Goal: Information Seeking & Learning: Learn about a topic

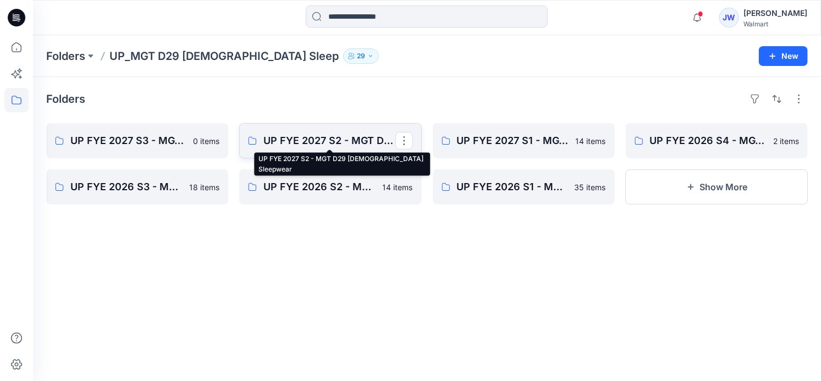
click at [293, 136] on p "UP FYE 2027 S2 - MGT D29 [DEMOGRAPHIC_DATA] Sleepwear" at bounding box center [328, 140] width 131 height 15
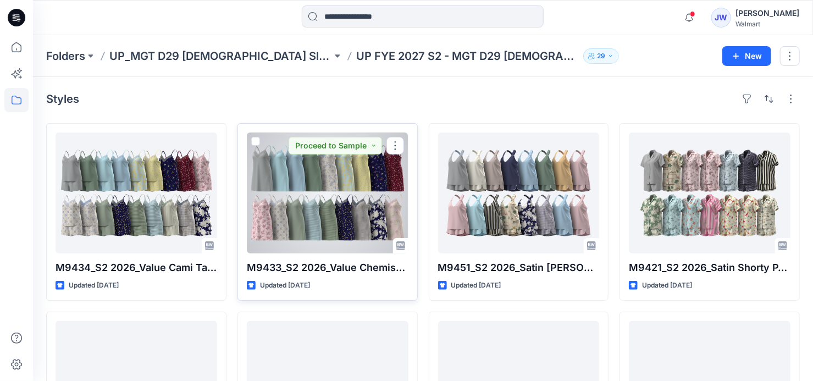
click at [334, 220] on div at bounding box center [328, 193] width 162 height 121
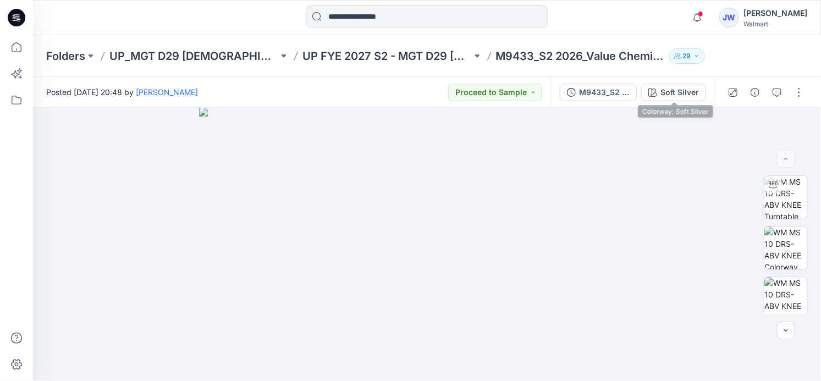
click at [687, 84] on button "Soft Silver" at bounding box center [673, 93] width 65 height 18
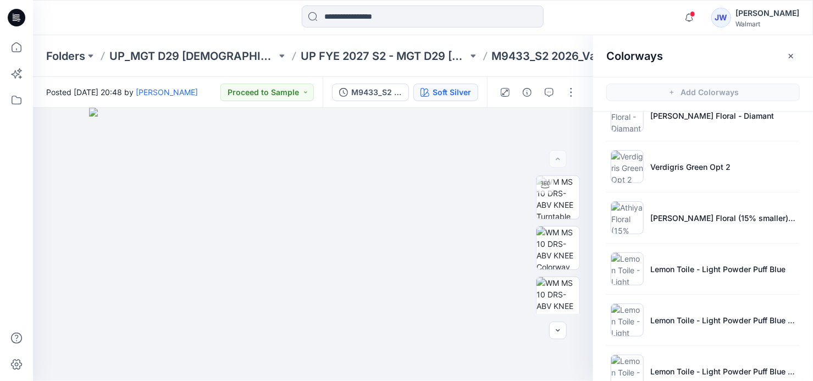
scroll to position [1125, 0]
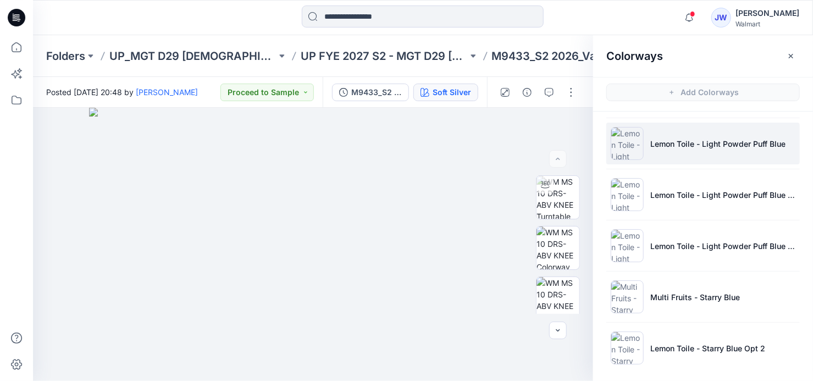
click at [702, 144] on p "Lemon Toile - Light Powder Puff Blue" at bounding box center [718, 144] width 135 height 12
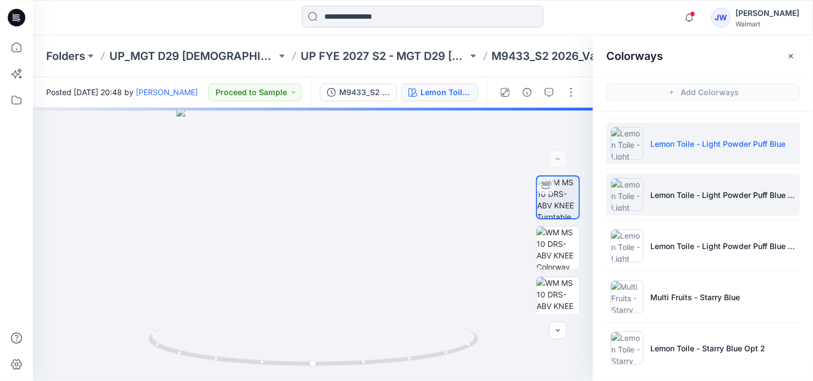
click at [694, 196] on li "Lemon Toile - Light Powder Puff Blue Opt 2" at bounding box center [704, 195] width 194 height 42
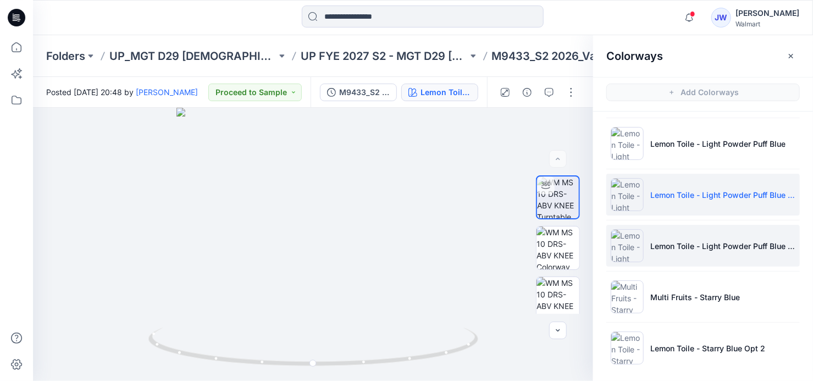
click at [687, 231] on li "Lemon Toile - Light Powder Puff Blue Opt 3" at bounding box center [704, 246] width 194 height 42
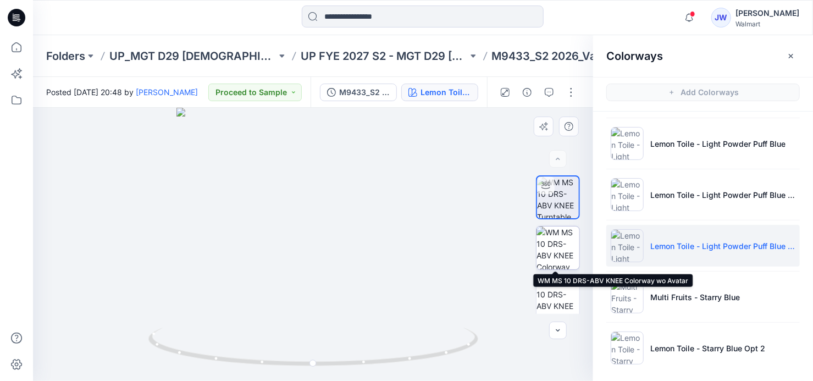
click at [560, 245] on img at bounding box center [558, 248] width 43 height 43
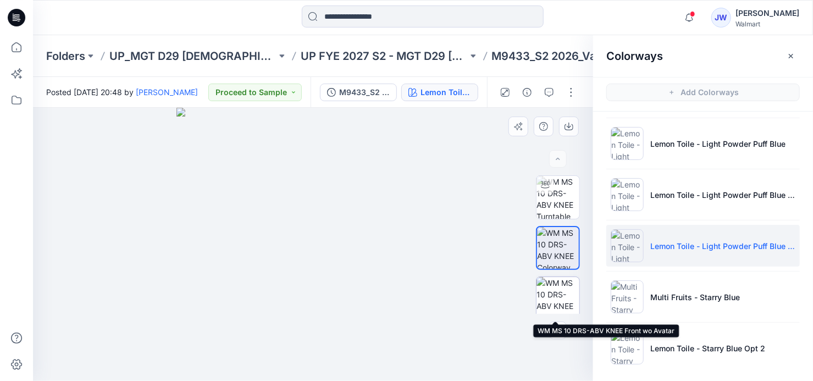
click at [546, 286] on img at bounding box center [558, 298] width 43 height 43
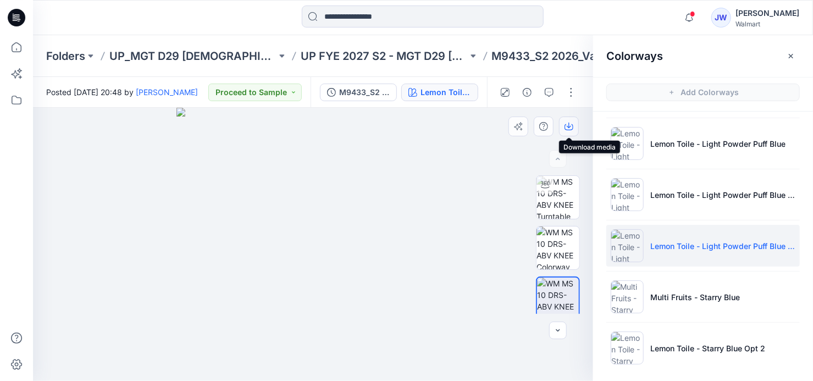
click at [568, 127] on icon "button" at bounding box center [569, 126] width 9 height 9
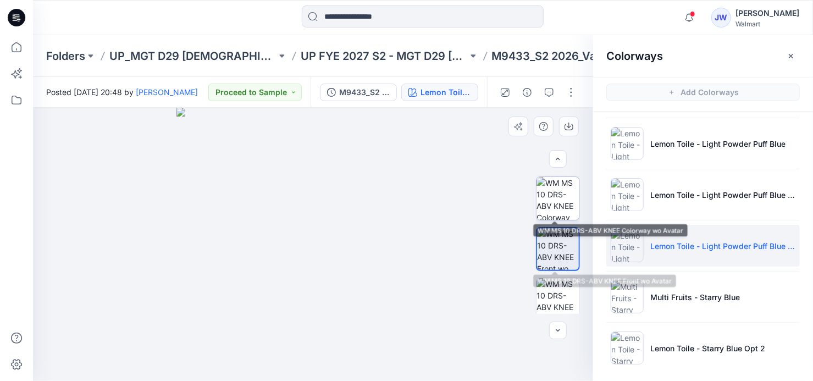
scroll to position [100, 0]
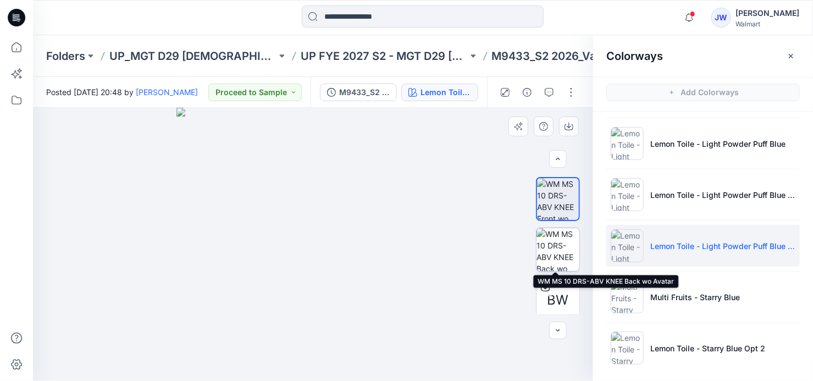
click at [544, 238] on img at bounding box center [558, 249] width 43 height 43
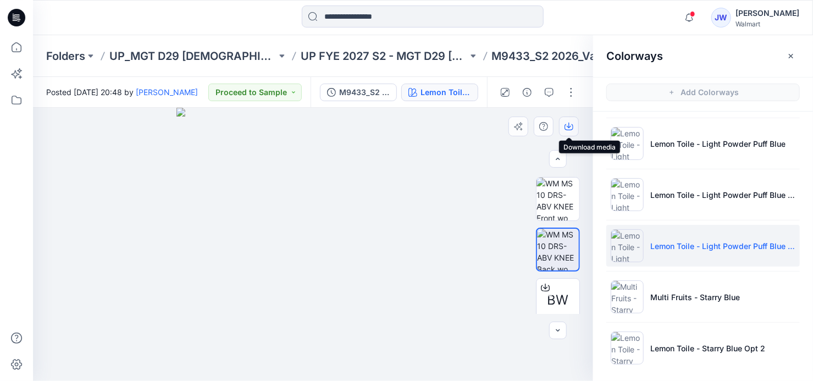
click at [570, 128] on icon "button" at bounding box center [569, 126] width 9 height 9
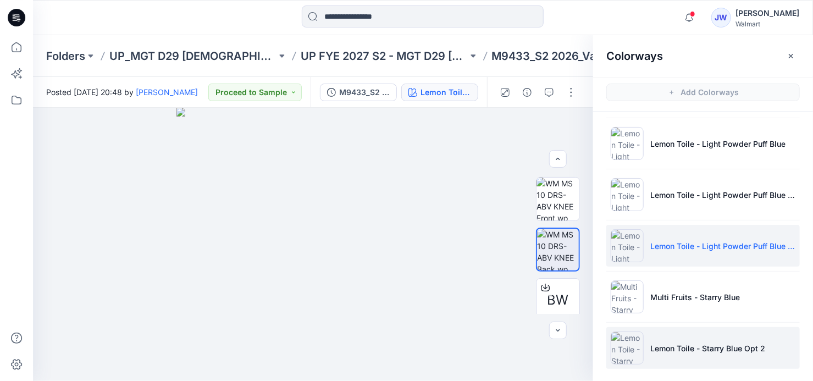
click at [693, 347] on p "Lemon Toile - Starry Blue Opt 2" at bounding box center [708, 349] width 115 height 12
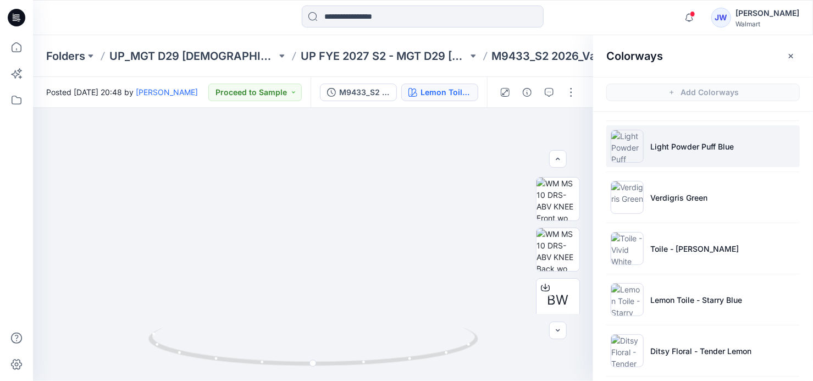
scroll to position [200, 0]
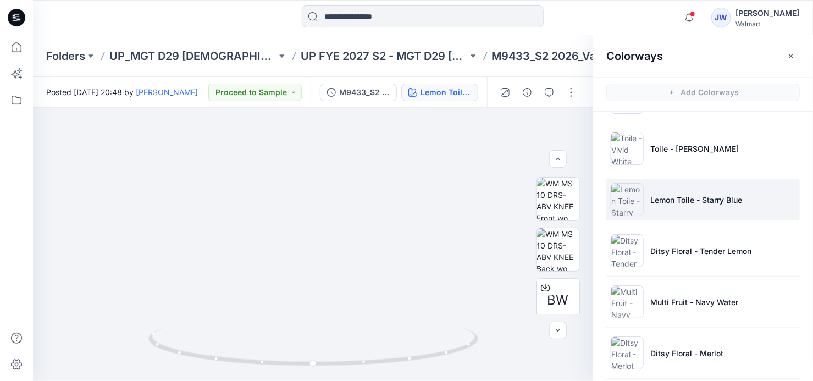
click at [674, 206] on li "Lemon Toile - Starry Blue" at bounding box center [704, 200] width 194 height 42
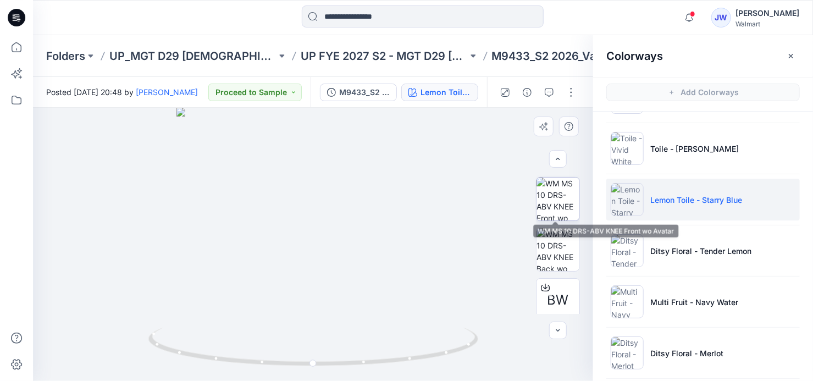
click at [552, 201] on img at bounding box center [558, 199] width 43 height 43
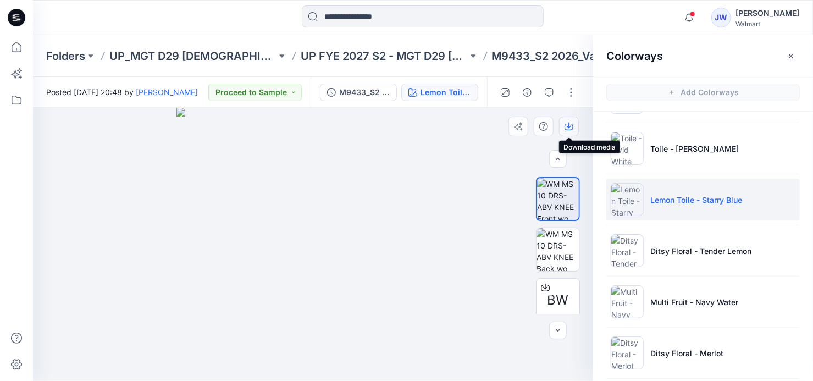
click at [566, 127] on icon "button" at bounding box center [569, 126] width 9 height 9
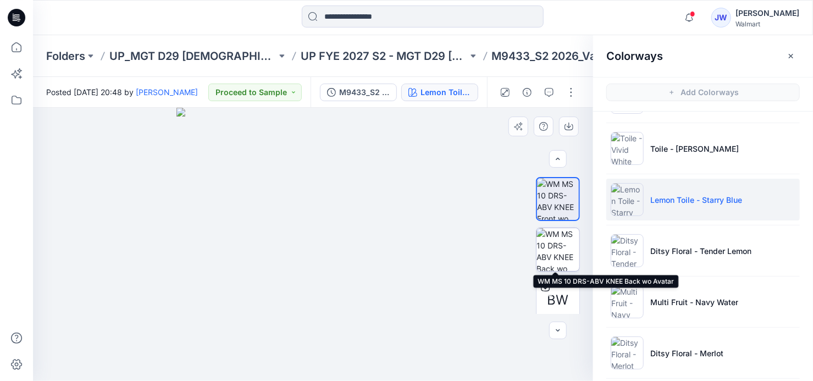
click at [546, 246] on img at bounding box center [558, 249] width 43 height 43
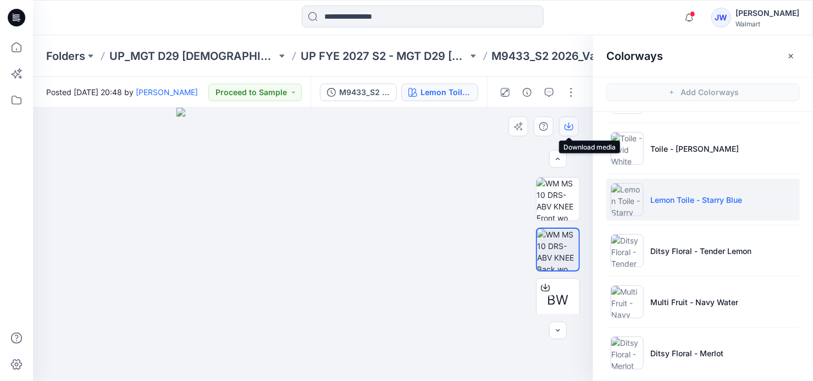
click at [571, 126] on icon "button" at bounding box center [569, 125] width 4 height 5
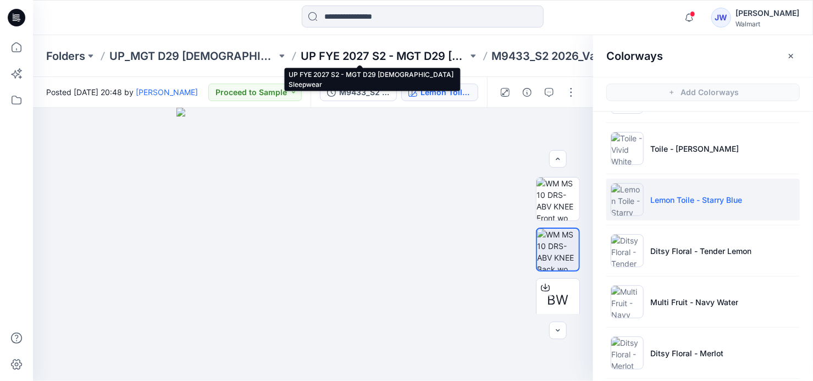
click at [389, 49] on p "UP FYE 2027 S2 - MGT D29 [DEMOGRAPHIC_DATA] Sleepwear" at bounding box center [384, 55] width 167 height 15
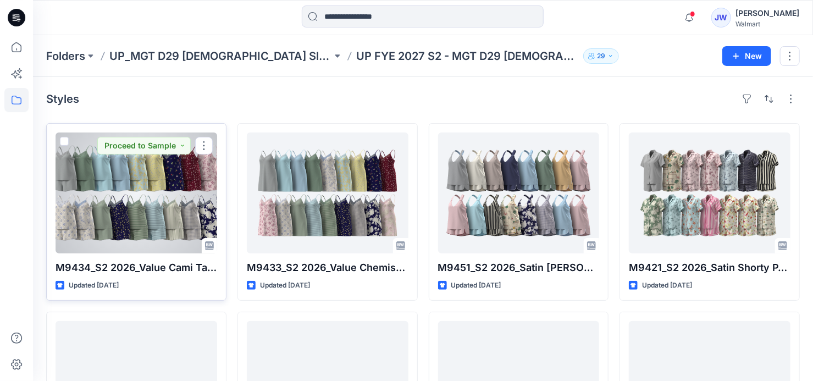
click at [111, 207] on div at bounding box center [137, 193] width 162 height 121
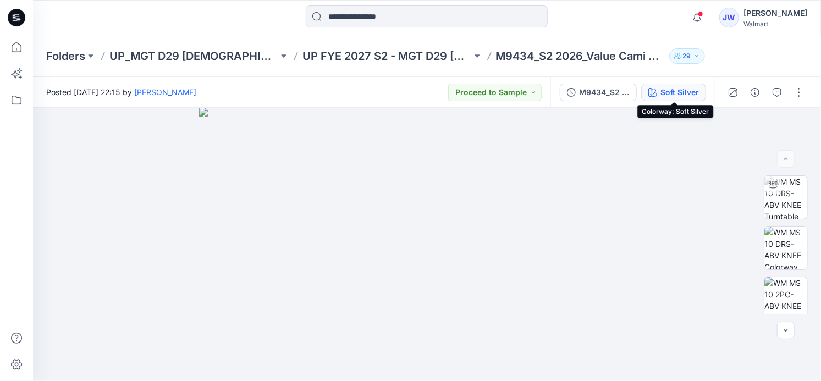
click at [679, 95] on div "Soft Silver" at bounding box center [679, 92] width 38 height 12
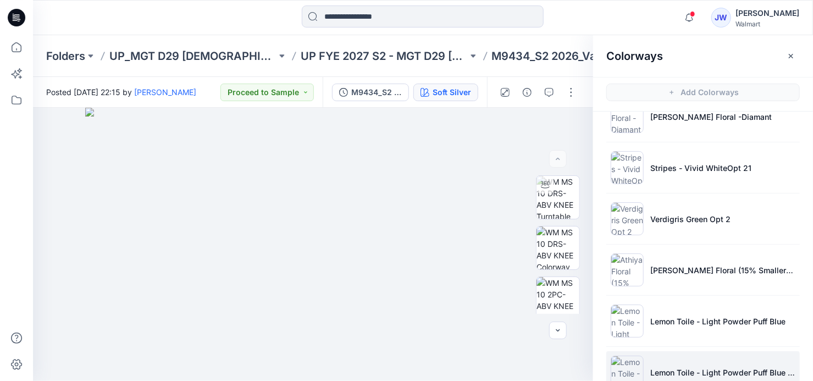
scroll to position [1227, 0]
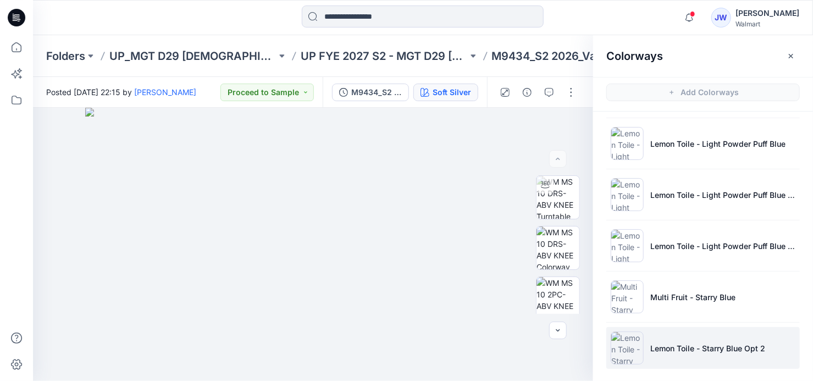
click at [682, 343] on p "Lemon Toile - Starry Blue Opt 2" at bounding box center [708, 349] width 115 height 12
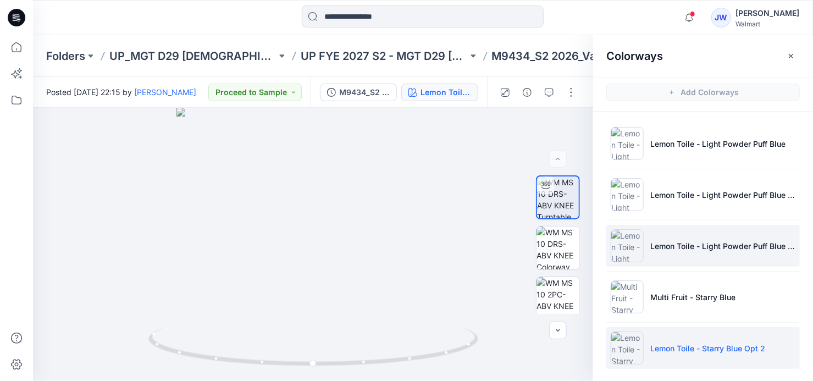
click at [736, 247] on li "Lemon Toile - Light Powder Puff Blue Opt 3" at bounding box center [704, 246] width 194 height 42
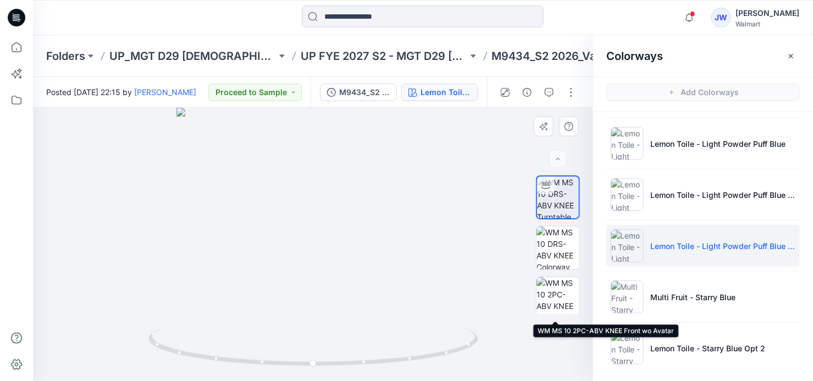
drag, startPoint x: 551, startPoint y: 291, endPoint x: 555, endPoint y: 274, distance: 17.6
click at [552, 290] on img at bounding box center [558, 298] width 43 height 43
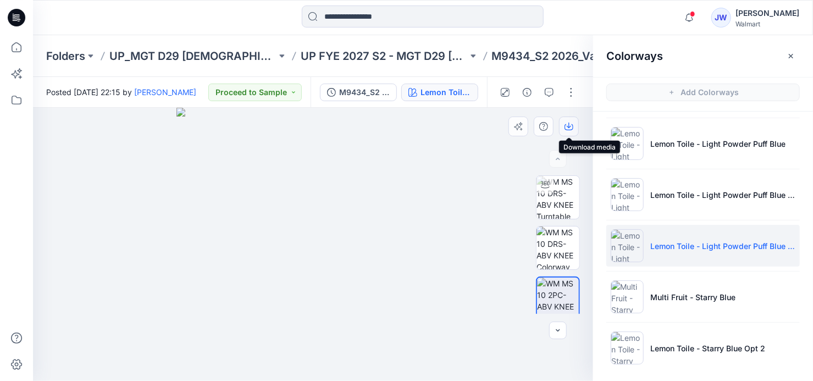
click at [569, 127] on icon "button" at bounding box center [569, 125] width 4 height 5
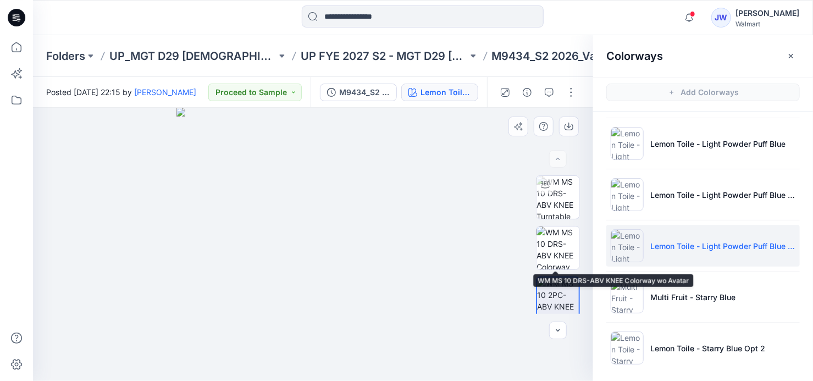
scroll to position [49, 0]
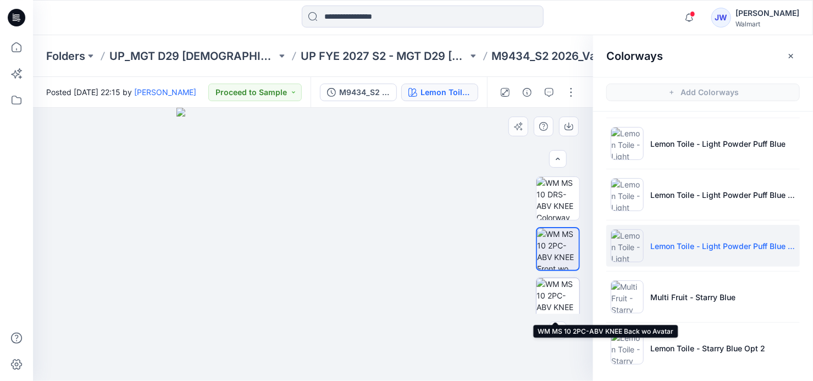
click at [560, 290] on img at bounding box center [558, 299] width 43 height 43
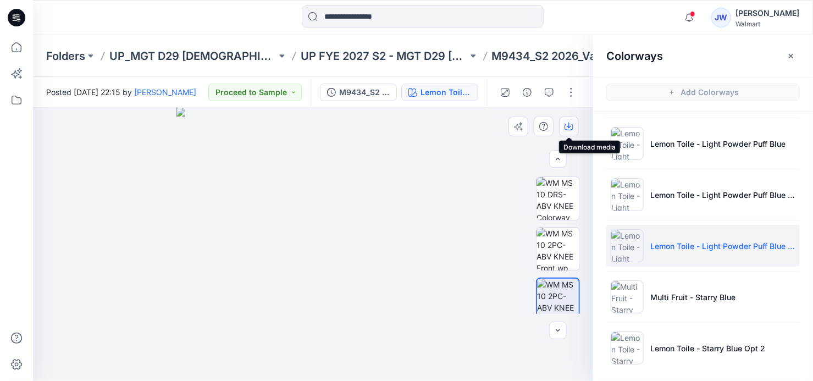
click at [567, 125] on icon "button" at bounding box center [569, 126] width 9 height 9
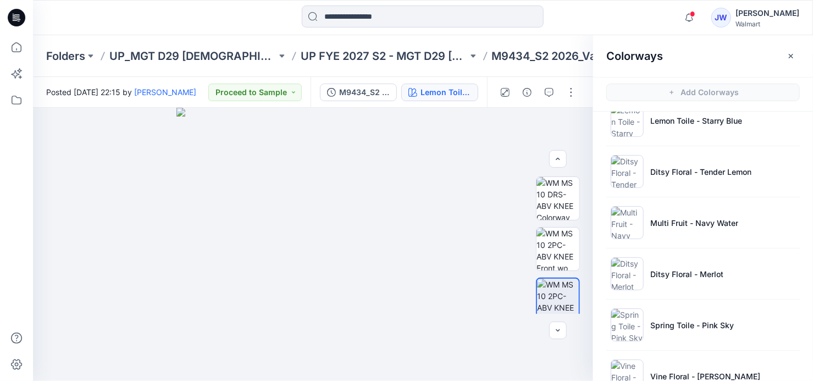
scroll to position [128, 0]
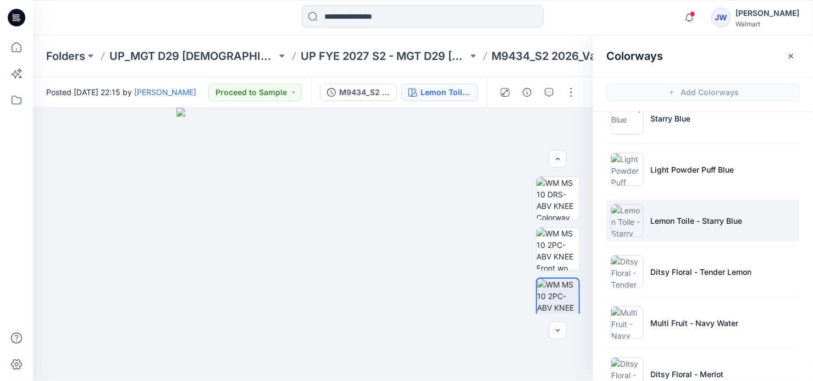
click at [686, 215] on p "Lemon Toile - Starry Blue" at bounding box center [697, 221] width 92 height 12
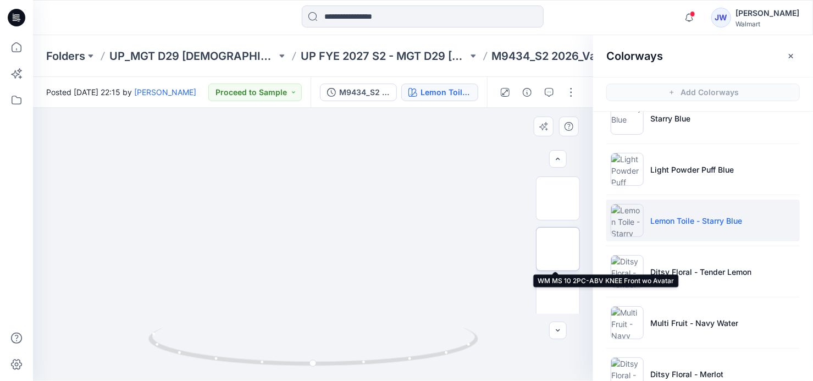
click at [557, 246] on img at bounding box center [558, 249] width 43 height 43
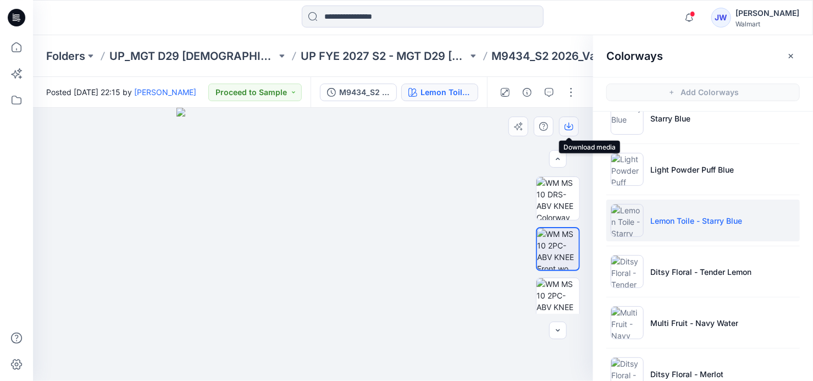
click at [571, 127] on icon "button" at bounding box center [569, 126] width 9 height 9
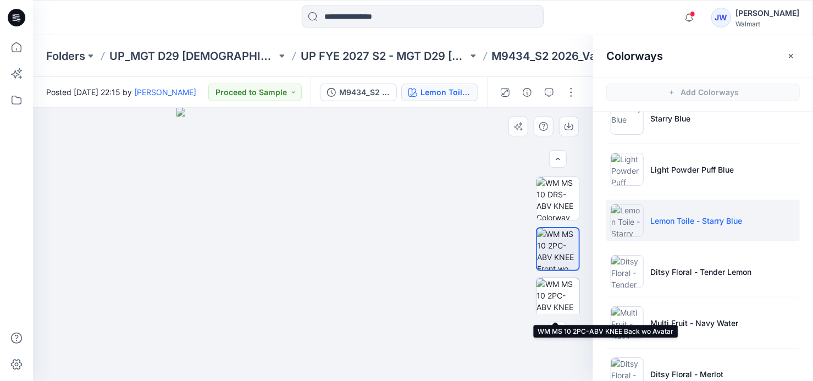
click at [552, 297] on img at bounding box center [558, 299] width 43 height 43
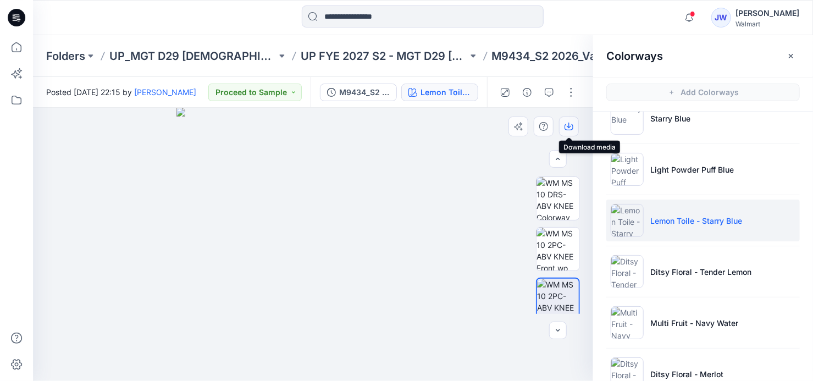
click at [566, 125] on icon "button" at bounding box center [569, 126] width 9 height 9
